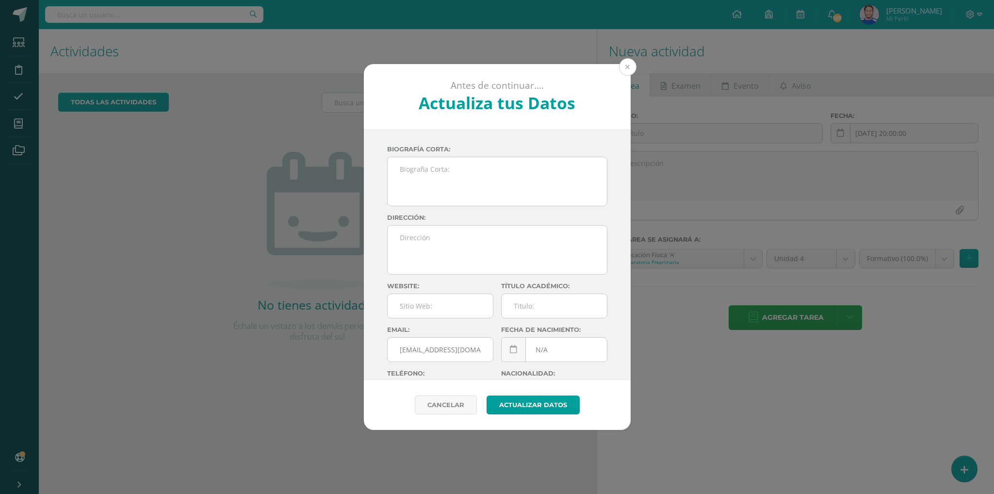
click at [623, 71] on button at bounding box center [627, 66] width 17 height 17
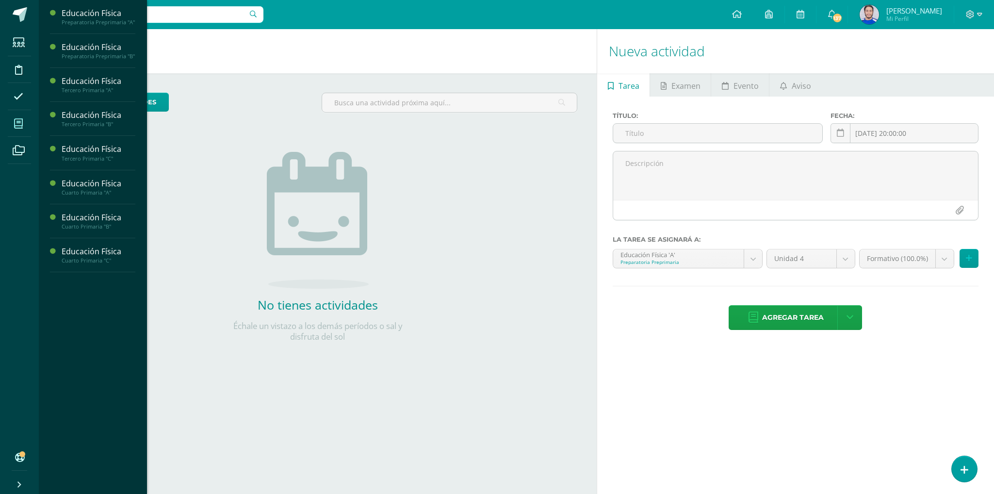
click at [15, 123] on icon at bounding box center [18, 124] width 9 height 10
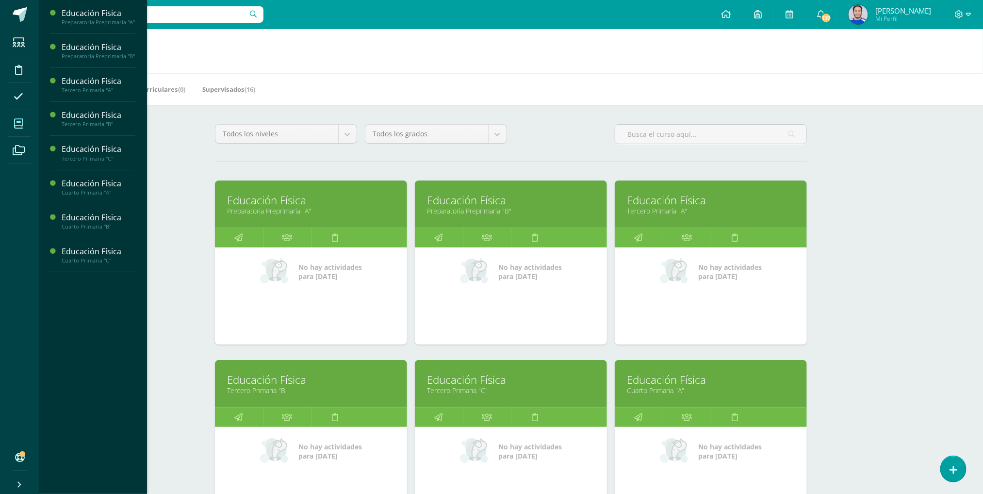
click at [303, 195] on link "Educación Física" at bounding box center [311, 200] width 168 height 15
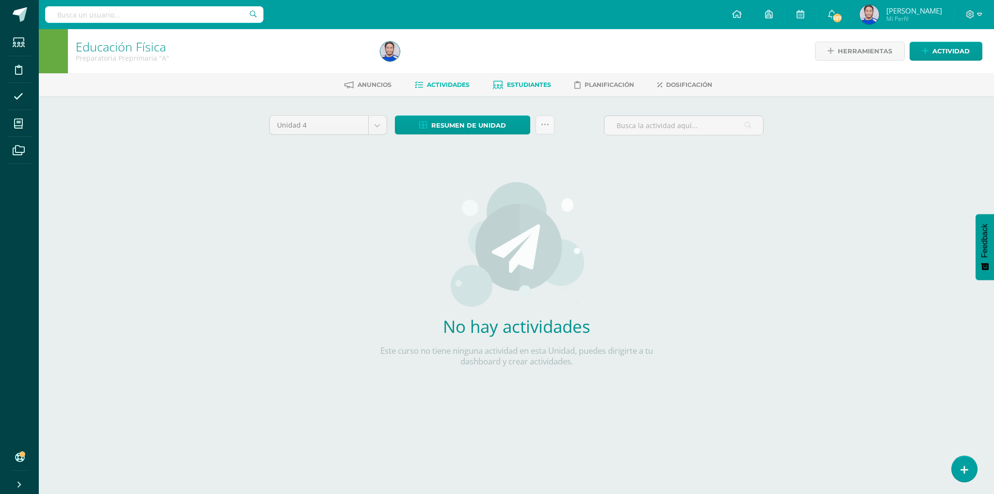
click at [537, 81] on span "Estudiantes" at bounding box center [529, 84] width 44 height 7
